Goal: Find specific page/section: Find specific page/section

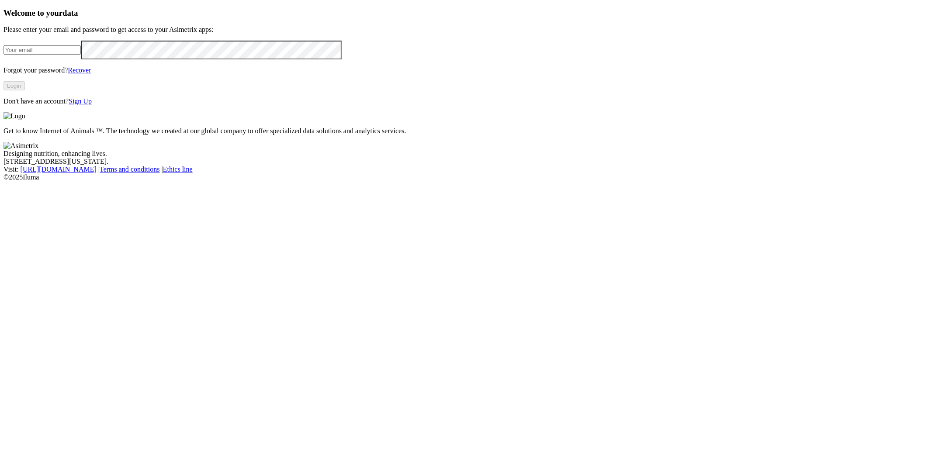
type input "[PERSON_NAME][EMAIL_ADDRESS][DOMAIN_NAME]"
click at [25, 90] on button "Login" at bounding box center [13, 85] width 21 height 9
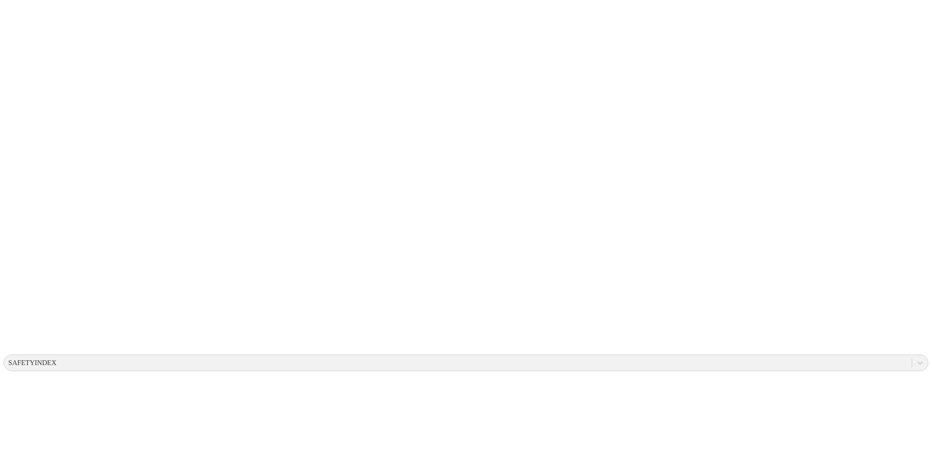
click at [912, 355] on div at bounding box center [920, 363] width 16 height 16
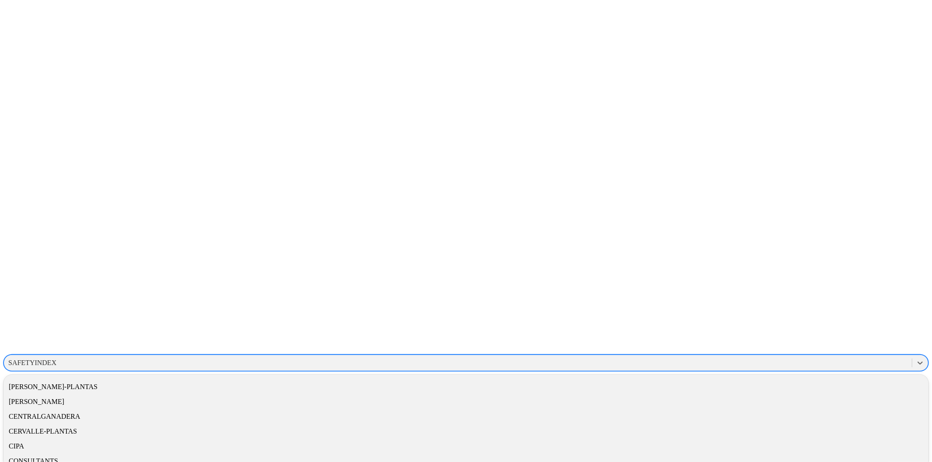
scroll to position [194, 0]
click at [804, 405] on div "CONSULTANTS" at bounding box center [465, 412] width 925 height 15
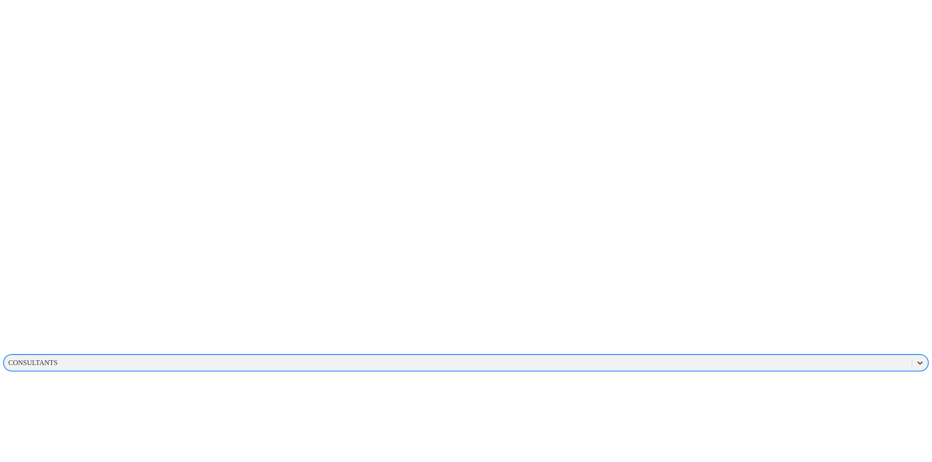
click at [912, 355] on div at bounding box center [920, 363] width 16 height 16
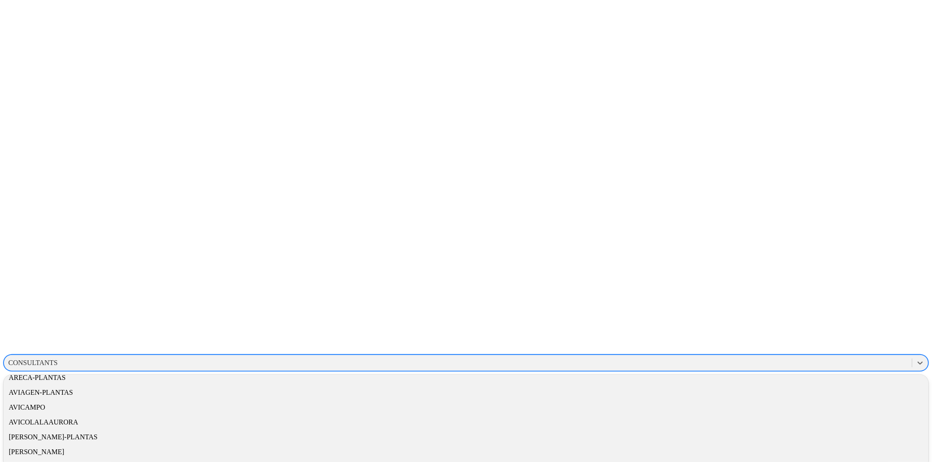
scroll to position [194, 0]
click at [809, 405] on div "CONSULTANTS" at bounding box center [465, 412] width 925 height 15
